Goal: Navigation & Orientation: Find specific page/section

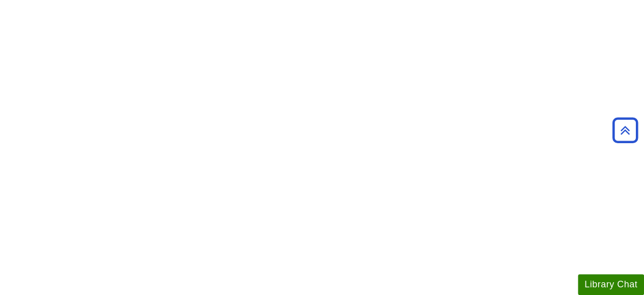
scroll to position [713, 0]
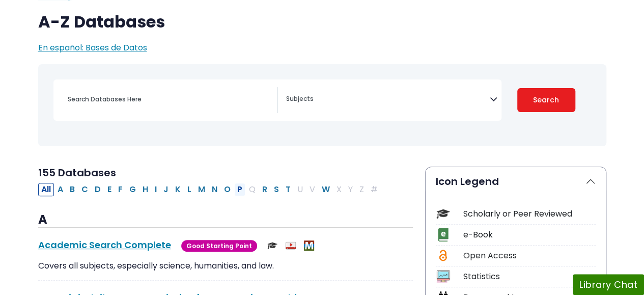
scroll to position [102, 0]
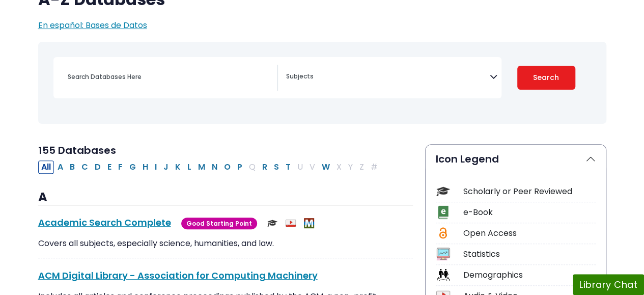
click at [492, 76] on icon "Search filters" at bounding box center [494, 74] width 8 height 15
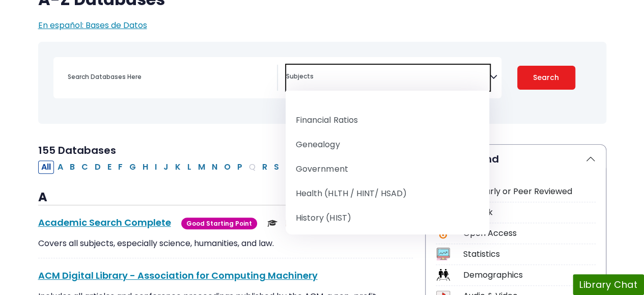
scroll to position [611, 0]
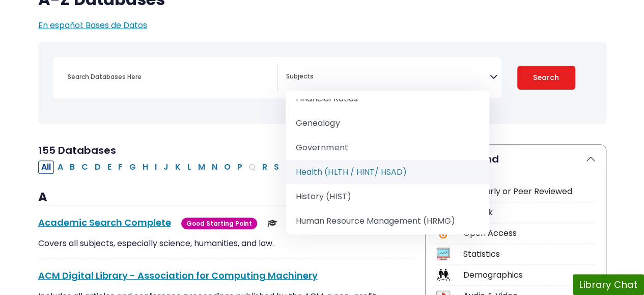
select select "219061"
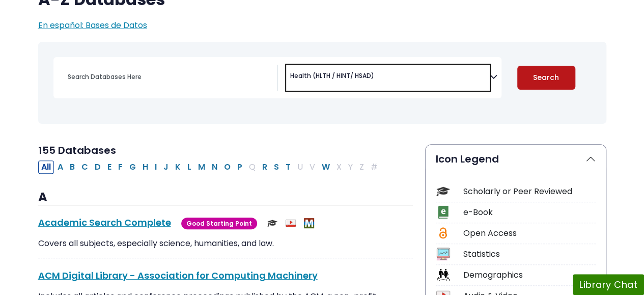
click at [543, 74] on button "Search" at bounding box center [546, 78] width 58 height 24
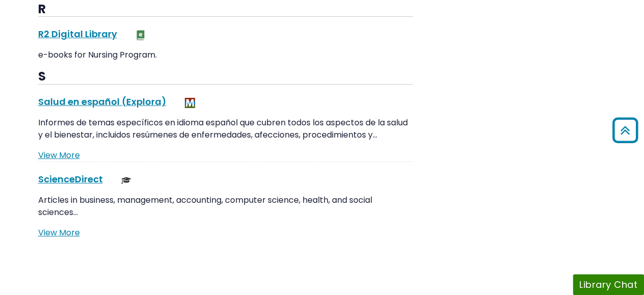
scroll to position [1833, 0]
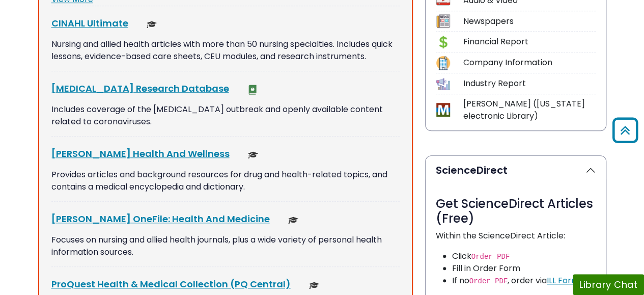
select select "Database Subject Filter"
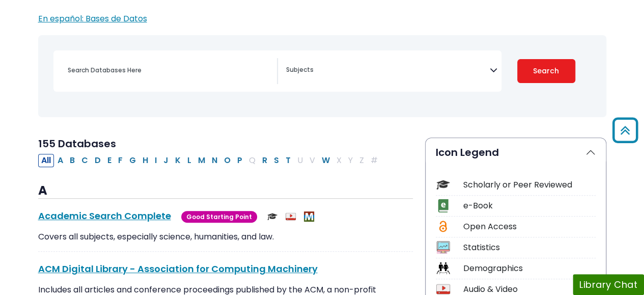
scroll to position [102, 0]
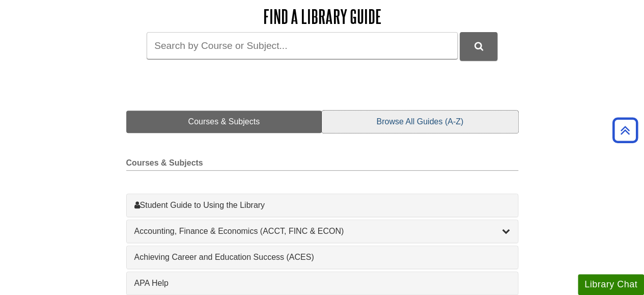
scroll to position [153, 0]
click at [435, 124] on link "Browse All Guides (A-Z)" at bounding box center [420, 121] width 196 height 22
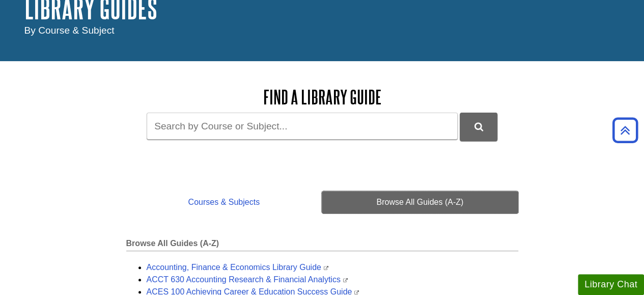
scroll to position [0, 0]
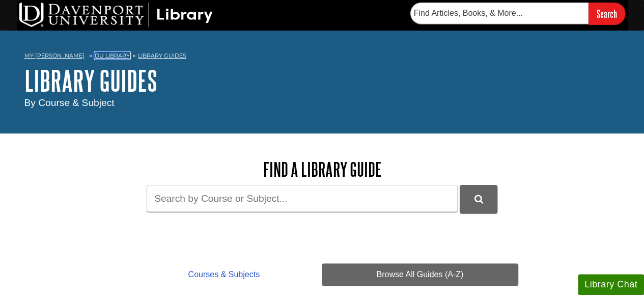
click at [101, 56] on link "DU Library" at bounding box center [112, 55] width 35 height 7
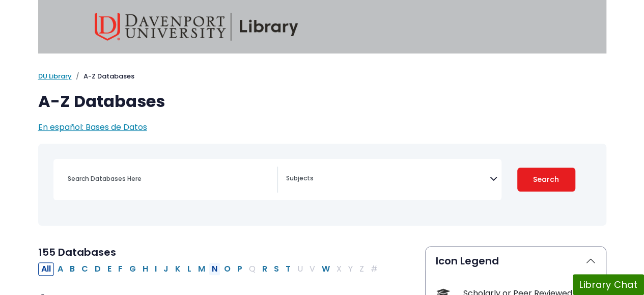
click at [209, 271] on button "N" at bounding box center [215, 268] width 12 height 13
select select "Database Subject Filter"
click at [55, 78] on link "DU Library" at bounding box center [55, 76] width 34 height 10
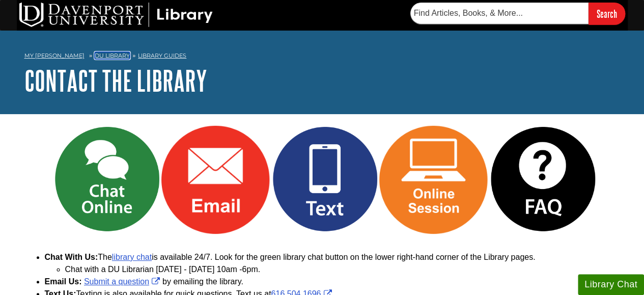
click at [102, 56] on link "DU Library" at bounding box center [112, 55] width 35 height 7
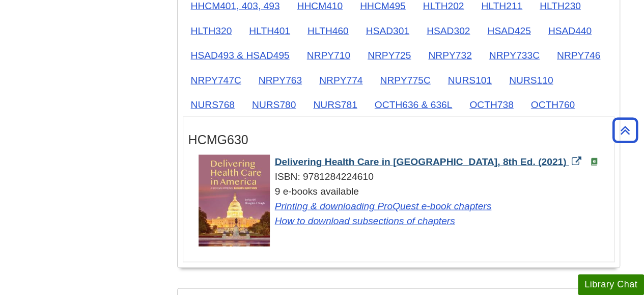
scroll to position [1069, 0]
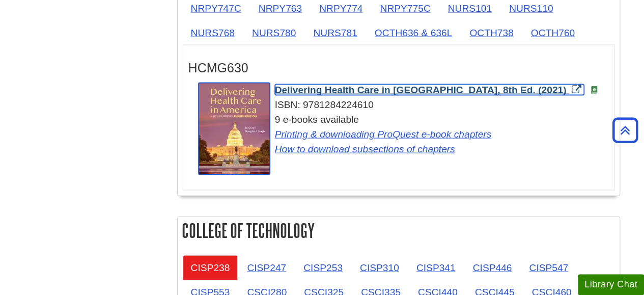
click at [387, 85] on span "Delivering Health Care in America, 8th Ed. (2021)" at bounding box center [421, 90] width 292 height 11
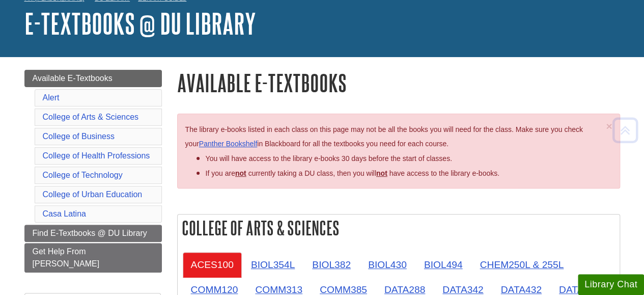
scroll to position [0, 0]
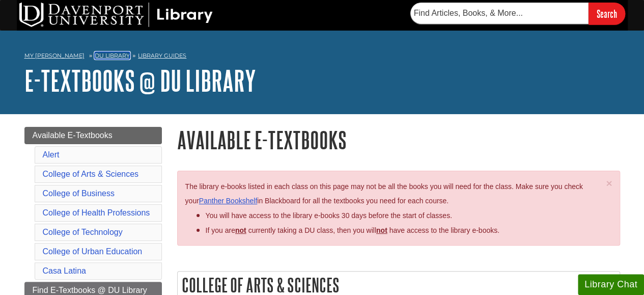
click at [106, 55] on link "DU Library" at bounding box center [112, 55] width 35 height 7
